Goal: Transaction & Acquisition: Purchase product/service

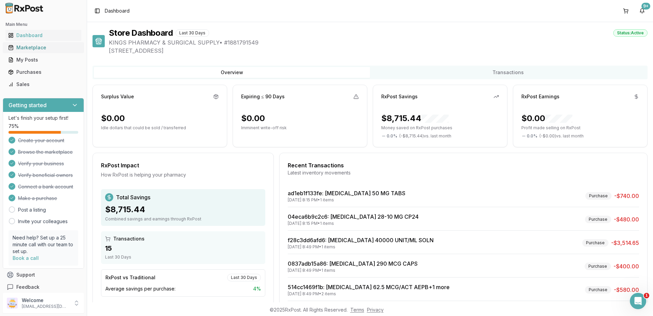
click at [19, 49] on div "Marketplace" at bounding box center [43, 47] width 70 height 7
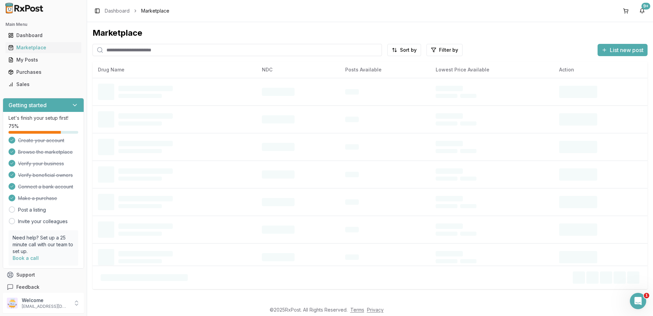
click at [123, 50] on input "search" at bounding box center [236, 50] width 289 height 12
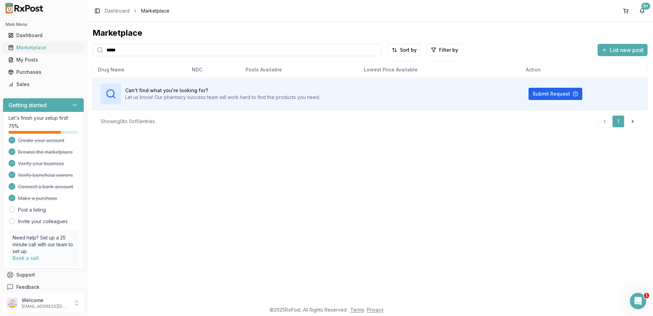
drag, startPoint x: 135, startPoint y: 54, endPoint x: 48, endPoint y: 46, distance: 88.1
click at [50, 45] on div "Main Menu Dashboard Marketplace My Posts Purchases Sales Getting started Let's …" at bounding box center [326, 158] width 653 height 316
type input "*******"
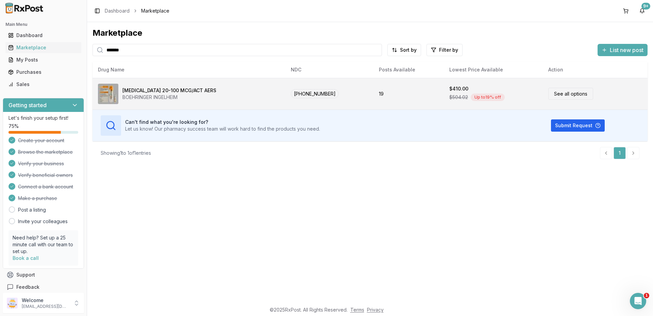
click at [573, 95] on link "See all options" at bounding box center [570, 94] width 45 height 12
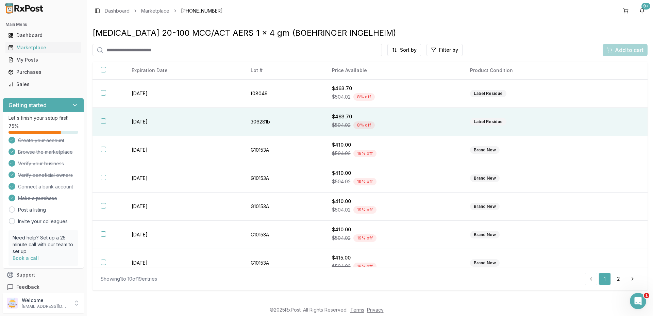
scroll to position [95, 0]
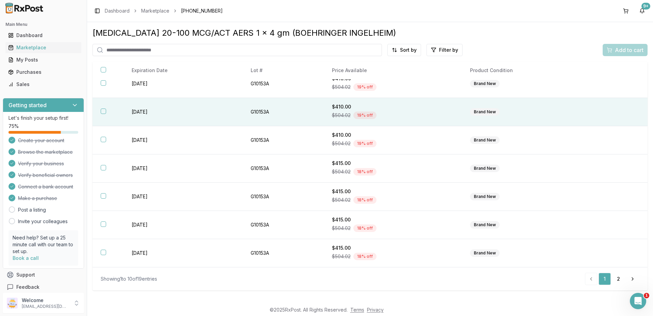
click at [102, 112] on button "button" at bounding box center [103, 110] width 5 height 5
click at [629, 52] on span "Add to cart" at bounding box center [629, 50] width 29 height 8
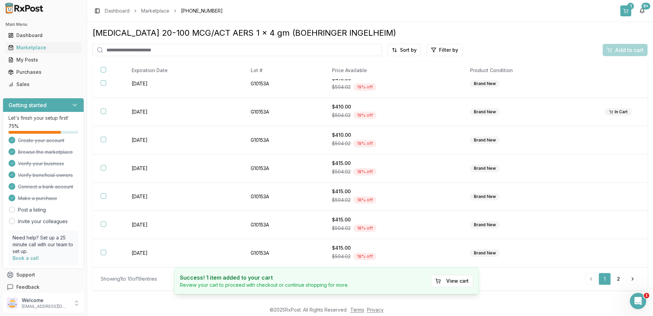
click at [629, 13] on button "1" at bounding box center [625, 10] width 11 height 11
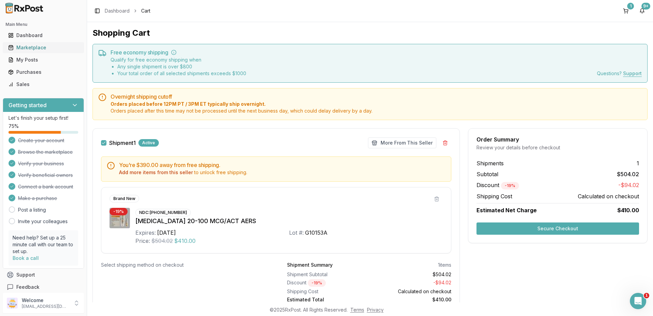
click at [30, 47] on div "Marketplace" at bounding box center [43, 47] width 70 height 7
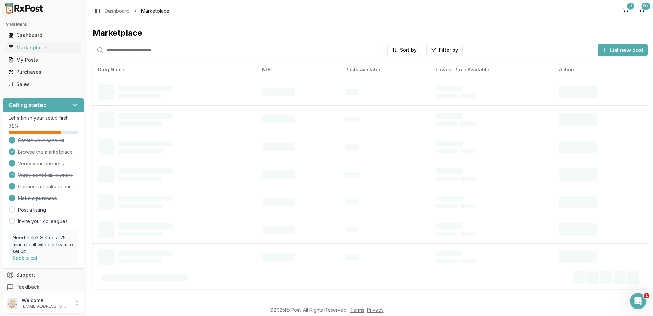
click at [134, 54] on input "search" at bounding box center [236, 50] width 289 height 12
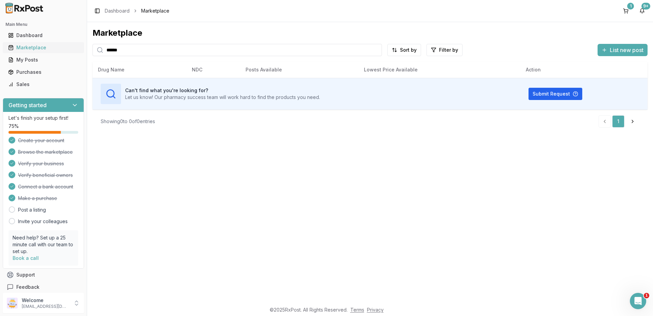
drag, startPoint x: 135, startPoint y: 48, endPoint x: 81, endPoint y: 49, distance: 54.4
click at [81, 49] on div "Main Menu Dashboard Marketplace My Posts Purchases Sales Getting started Let's …" at bounding box center [326, 158] width 653 height 316
type input "*******"
